Goal: Task Accomplishment & Management: Manage account settings

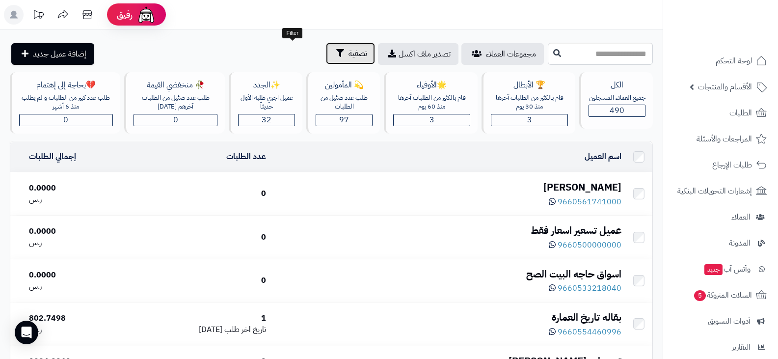
click at [349, 58] on span "تصفية" at bounding box center [358, 54] width 19 height 12
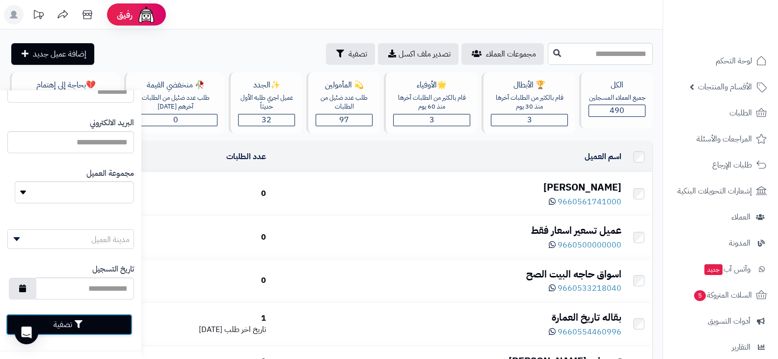
click at [60, 329] on button "تصفية" at bounding box center [69, 325] width 127 height 22
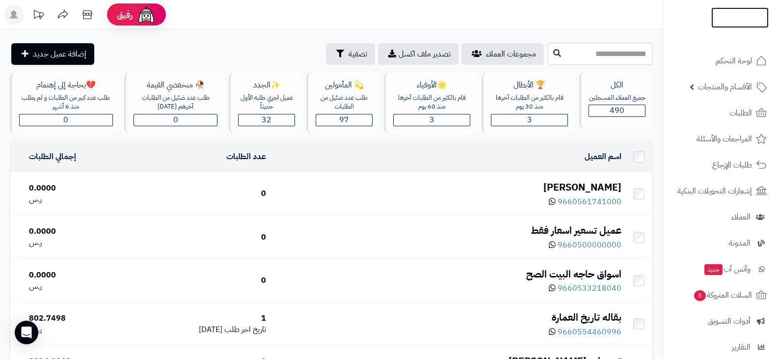
click at [749, 27] on img at bounding box center [739, 37] width 57 height 21
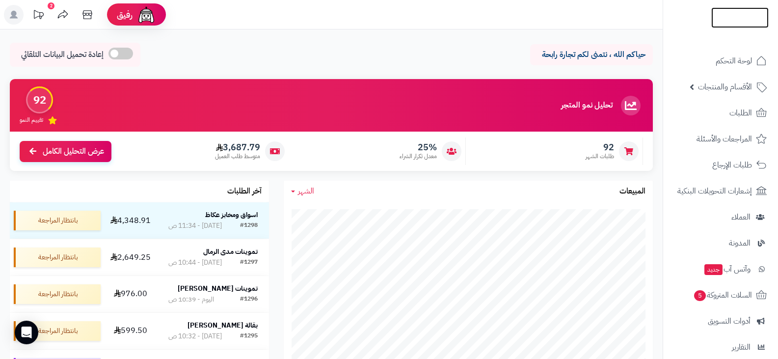
click at [746, 15] on img at bounding box center [739, 17] width 57 height 21
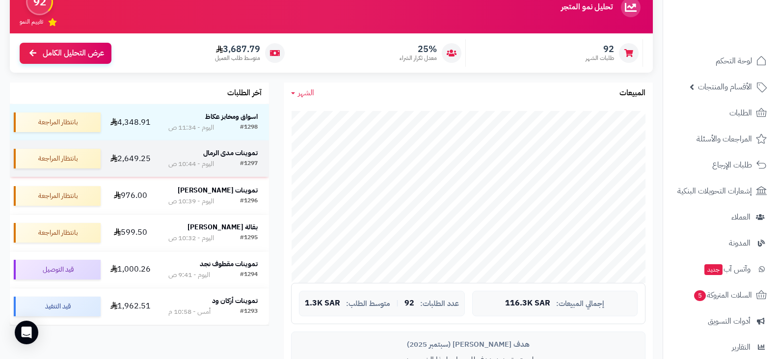
scroll to position [49, 0]
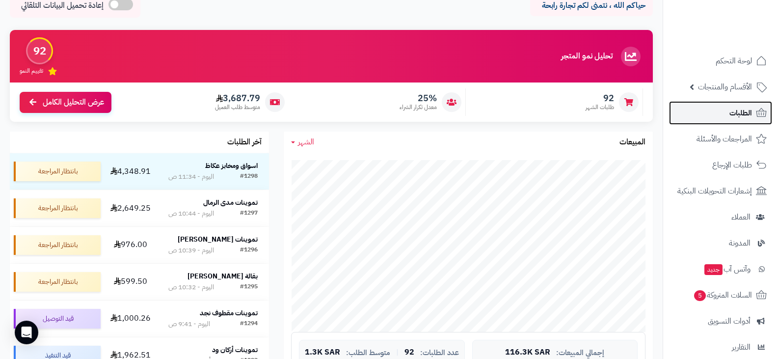
click at [740, 114] on span "الطلبات" at bounding box center [740, 113] width 23 height 14
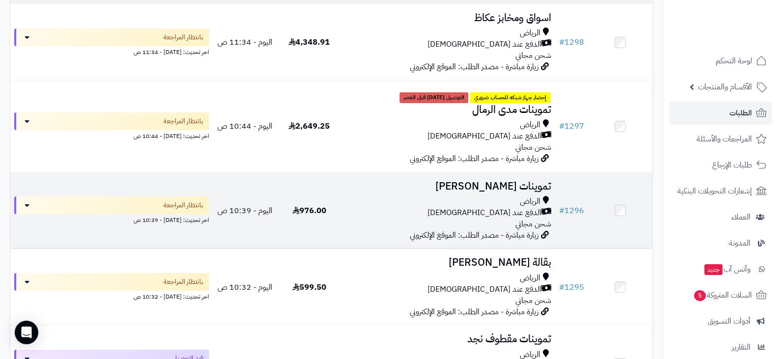
scroll to position [245, 0]
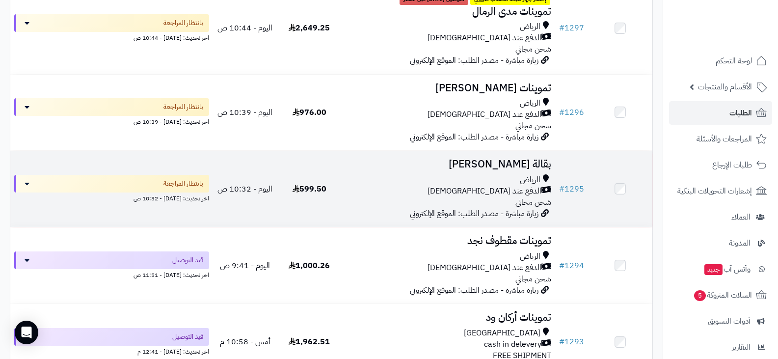
click at [518, 162] on h3 "بقالة [PERSON_NAME]" at bounding box center [449, 164] width 206 height 11
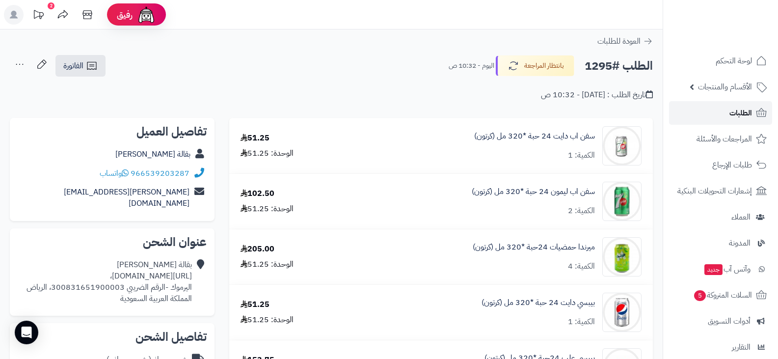
click at [729, 112] on span "الطلبات" at bounding box center [740, 113] width 23 height 14
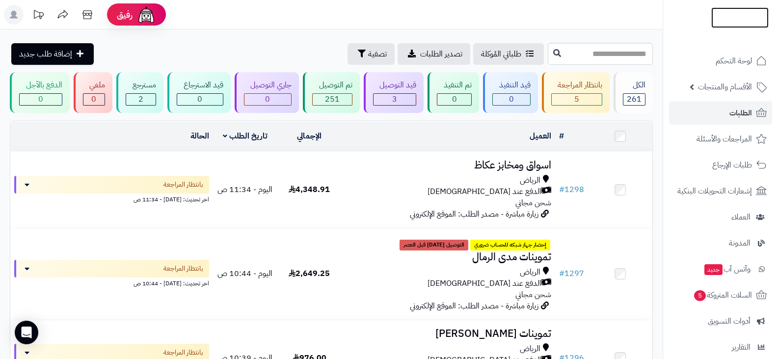
click at [728, 15] on img at bounding box center [739, 17] width 57 height 21
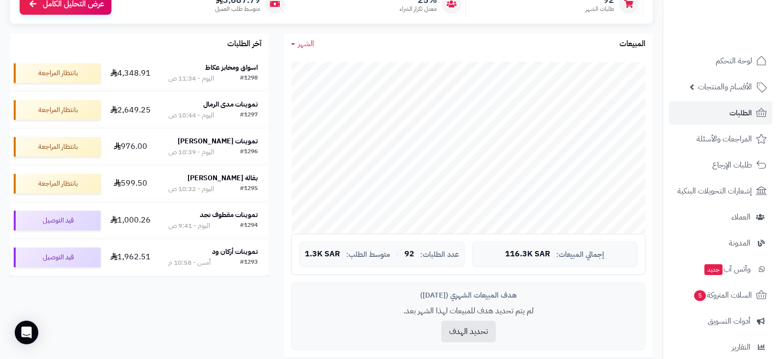
scroll to position [245, 0]
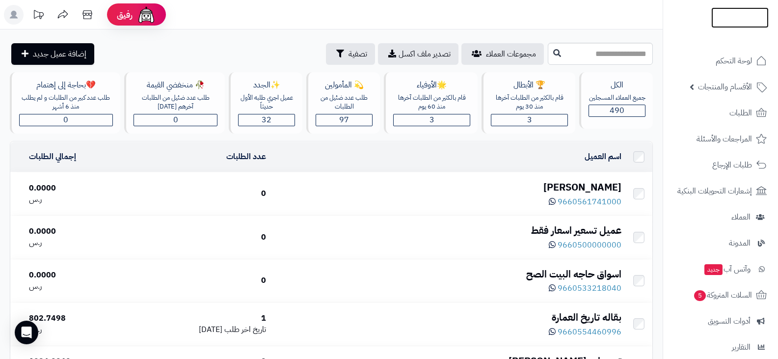
click at [720, 20] on img at bounding box center [739, 17] width 57 height 21
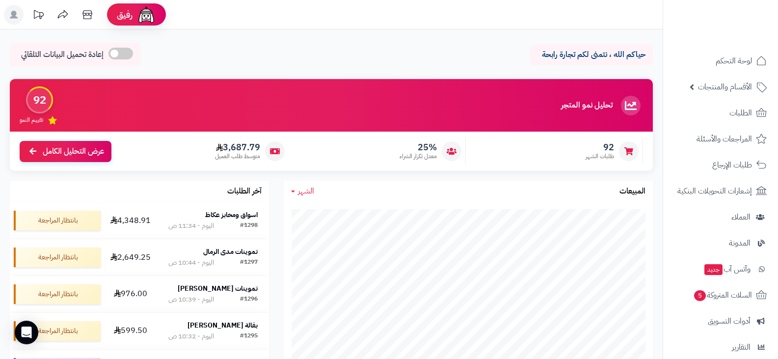
scroll to position [98, 0]
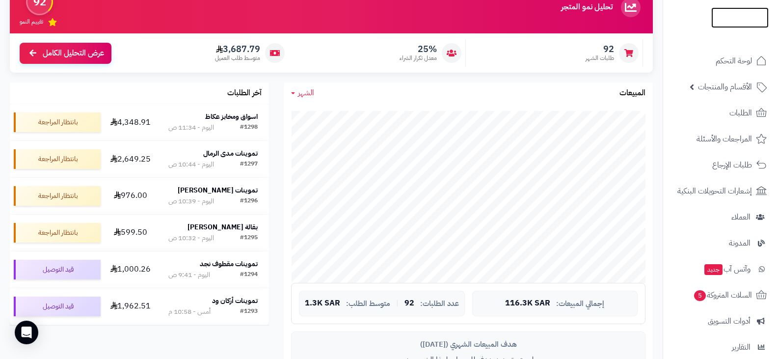
click at [736, 28] on img at bounding box center [739, 38] width 57 height 21
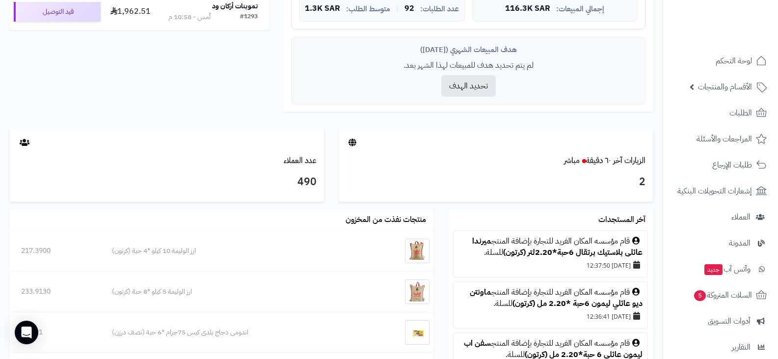
scroll to position [540, 0]
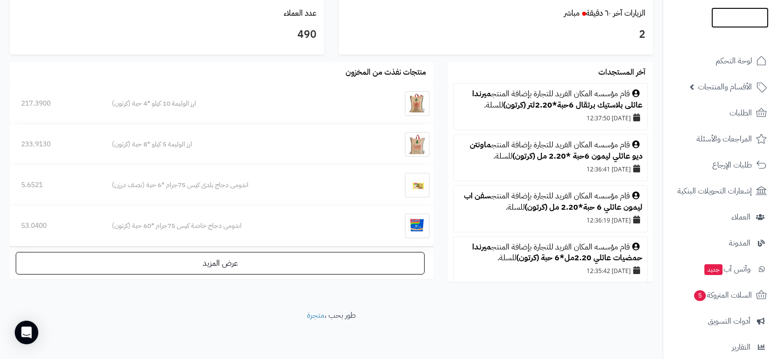
click at [739, 17] on img at bounding box center [739, 22] width 57 height 21
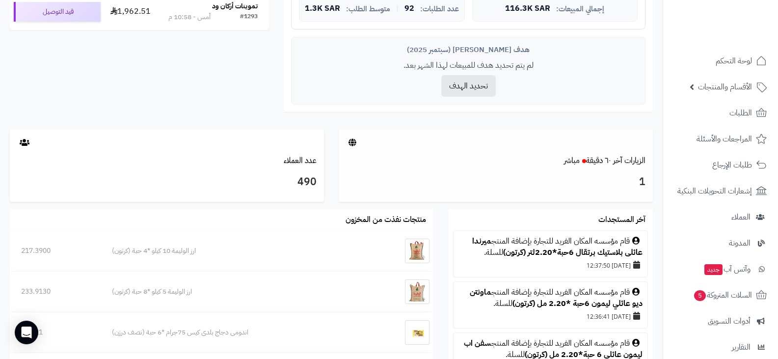
scroll to position [540, 0]
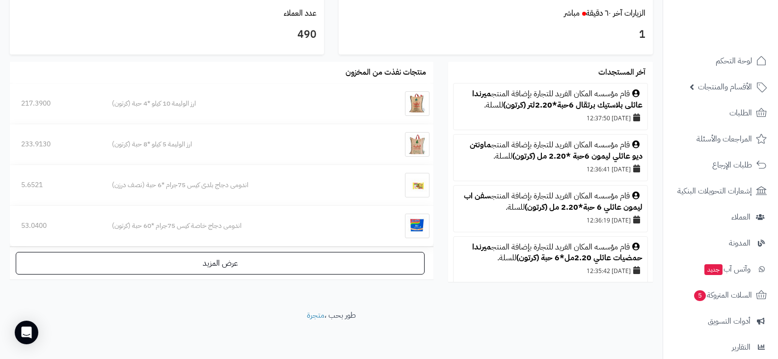
click at [708, 16] on ul at bounding box center [721, 17] width 106 height 21
